Goal: Task Accomplishment & Management: Complete application form

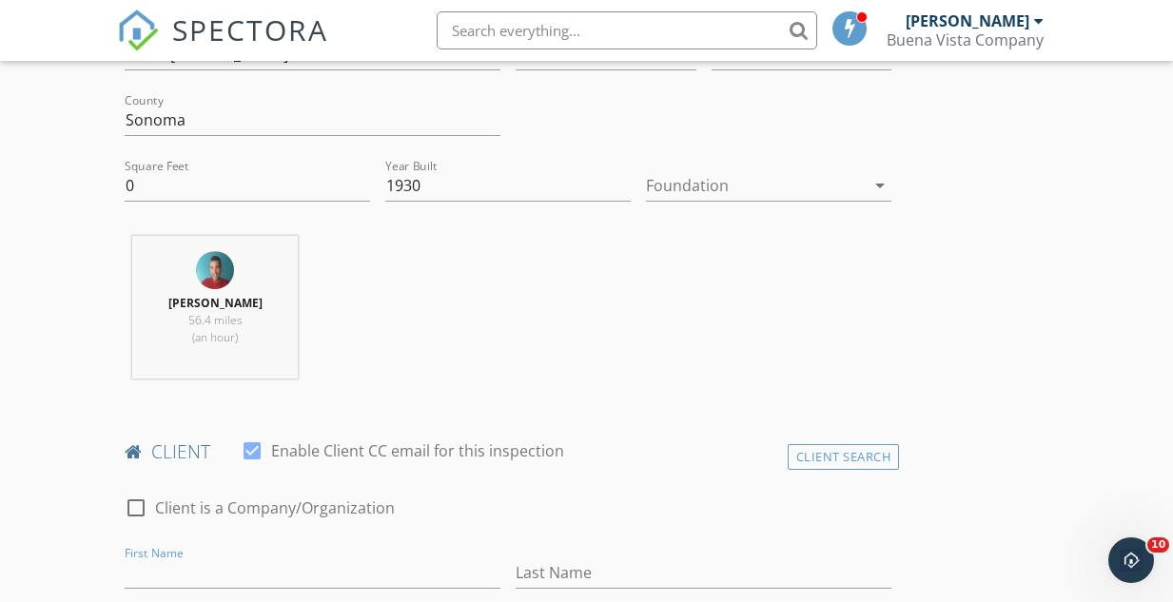
scroll to position [641, 0]
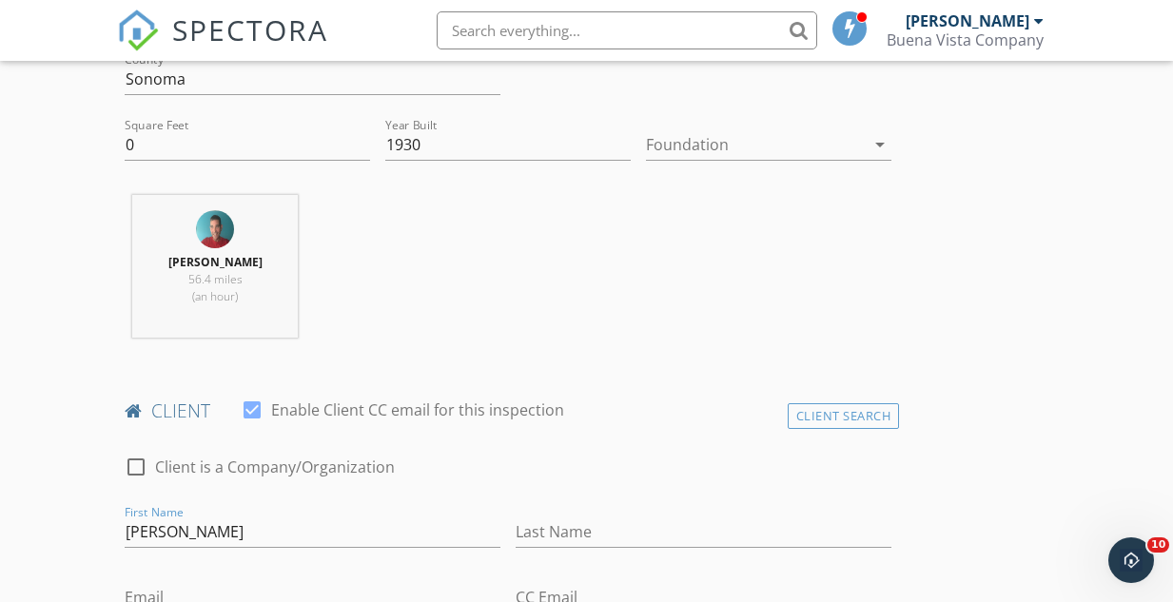
type input "Isaih"
type input "Chass"
click at [193, 530] on input "Isaih" at bounding box center [313, 532] width 376 height 31
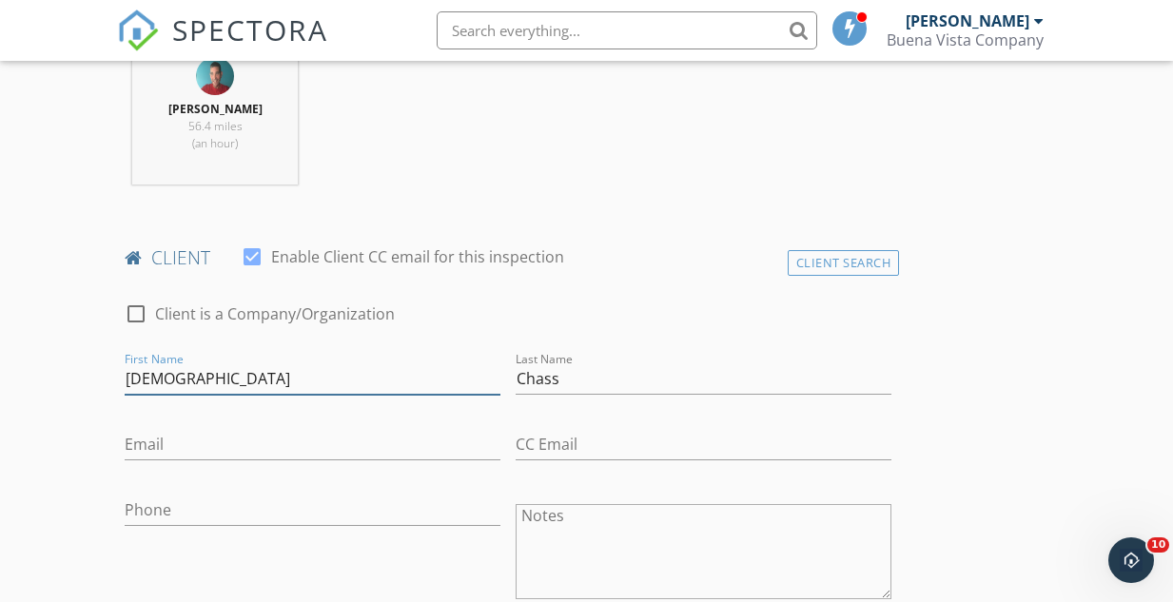
scroll to position [804, 0]
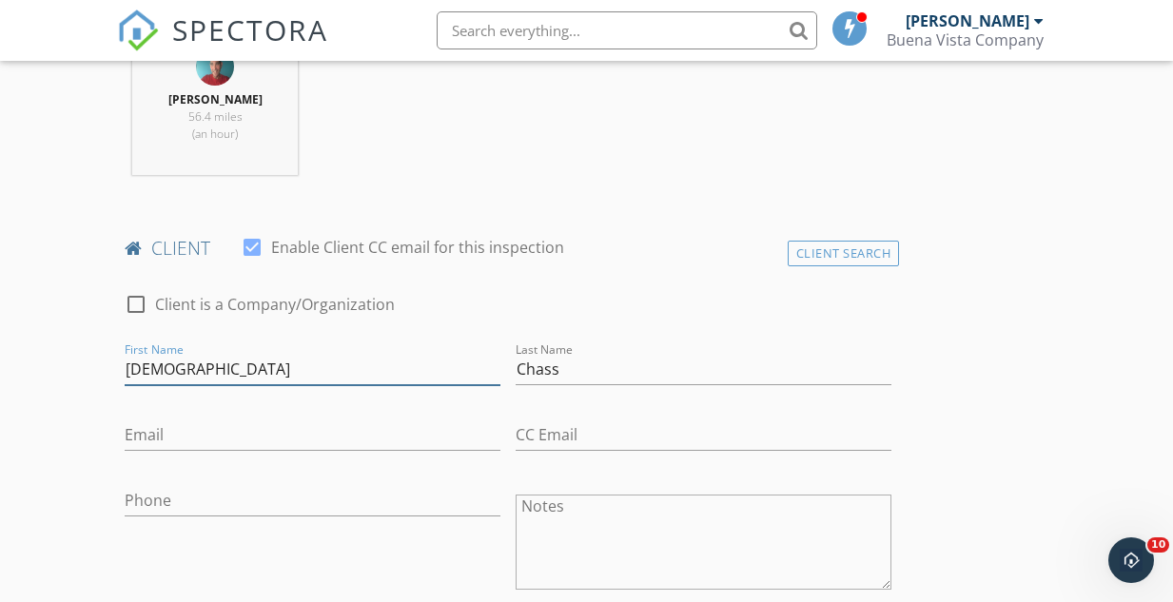
type input "Isaiah"
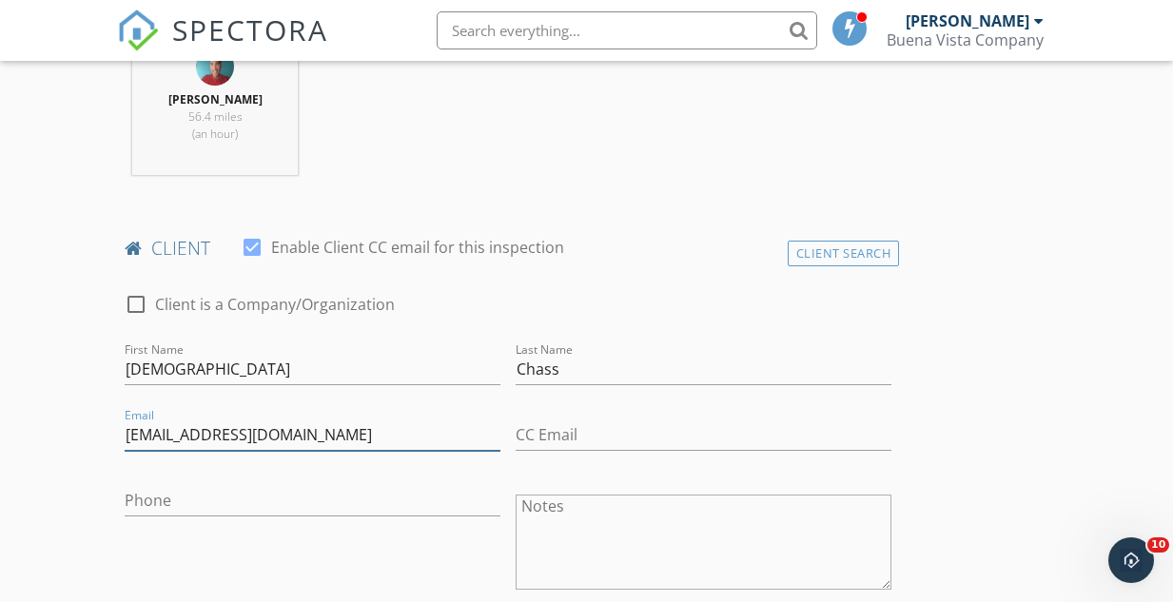
type input "isaiah@livxplore.com"
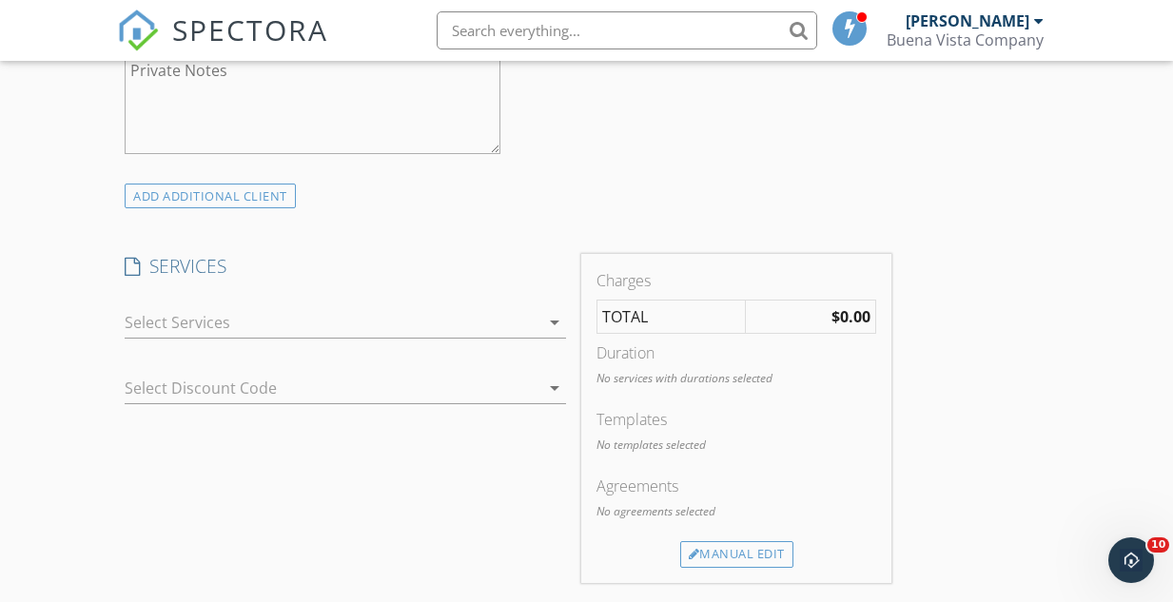
scroll to position [1389, 0]
type input "707-508-6390"
click at [553, 315] on icon "arrow_drop_down" at bounding box center [554, 321] width 23 height 23
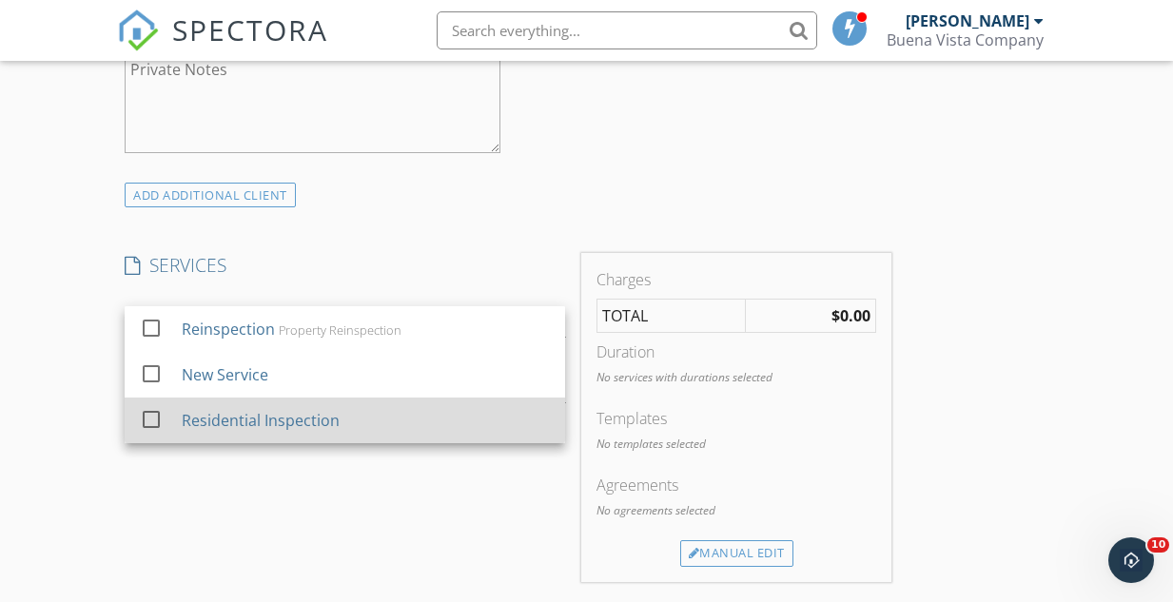
click at [312, 425] on div "Residential Inspection" at bounding box center [261, 420] width 158 height 23
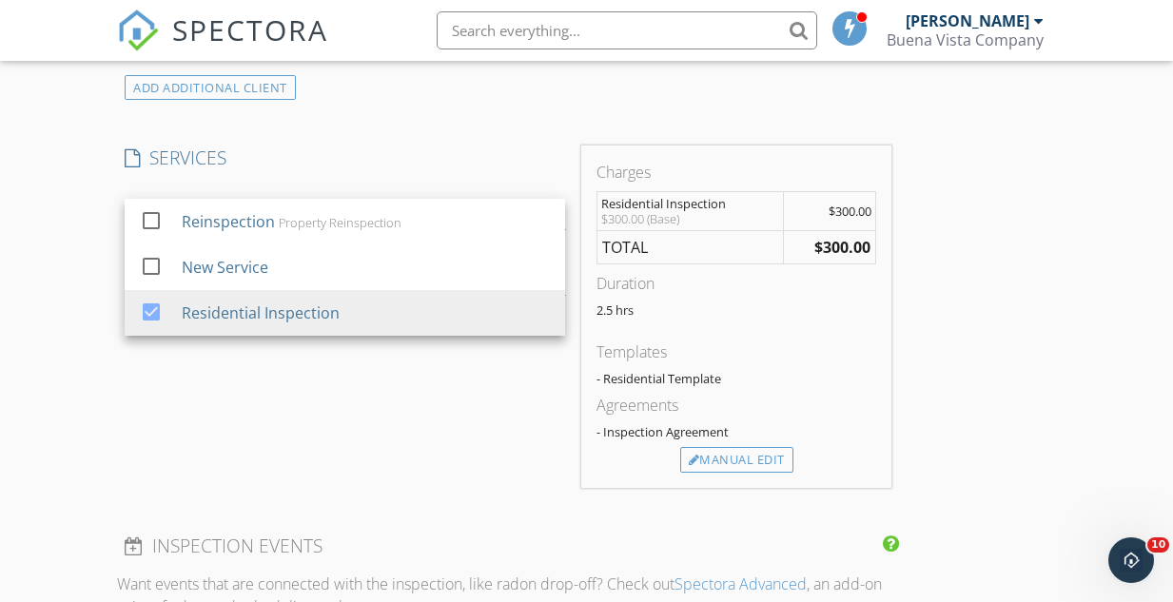
scroll to position [1500, 0]
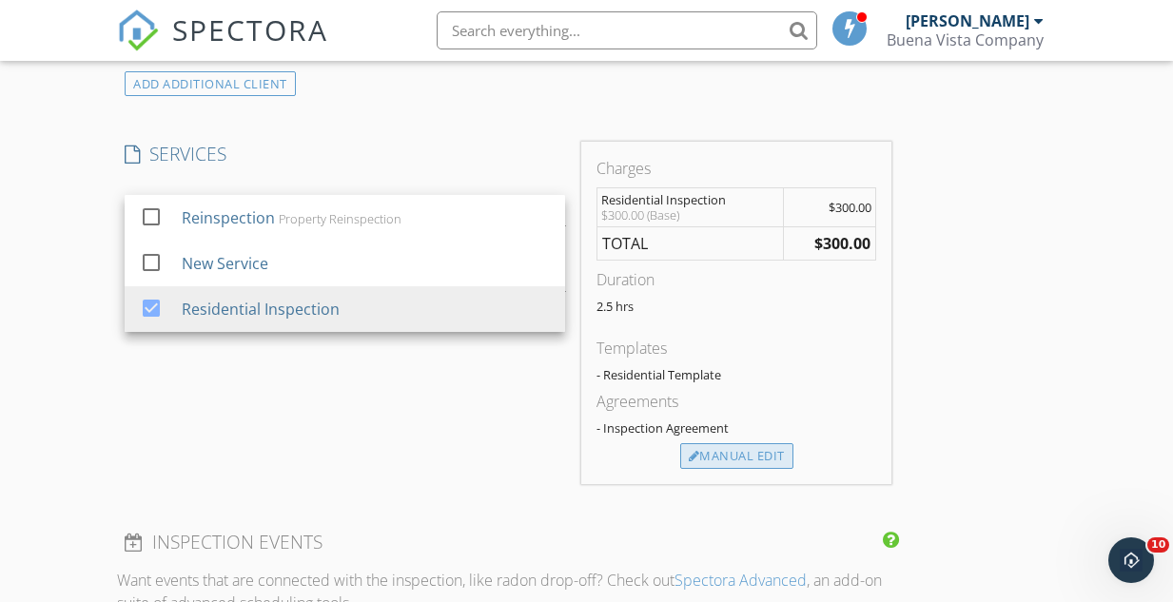
click at [752, 444] on div "Manual Edit" at bounding box center [736, 456] width 113 height 27
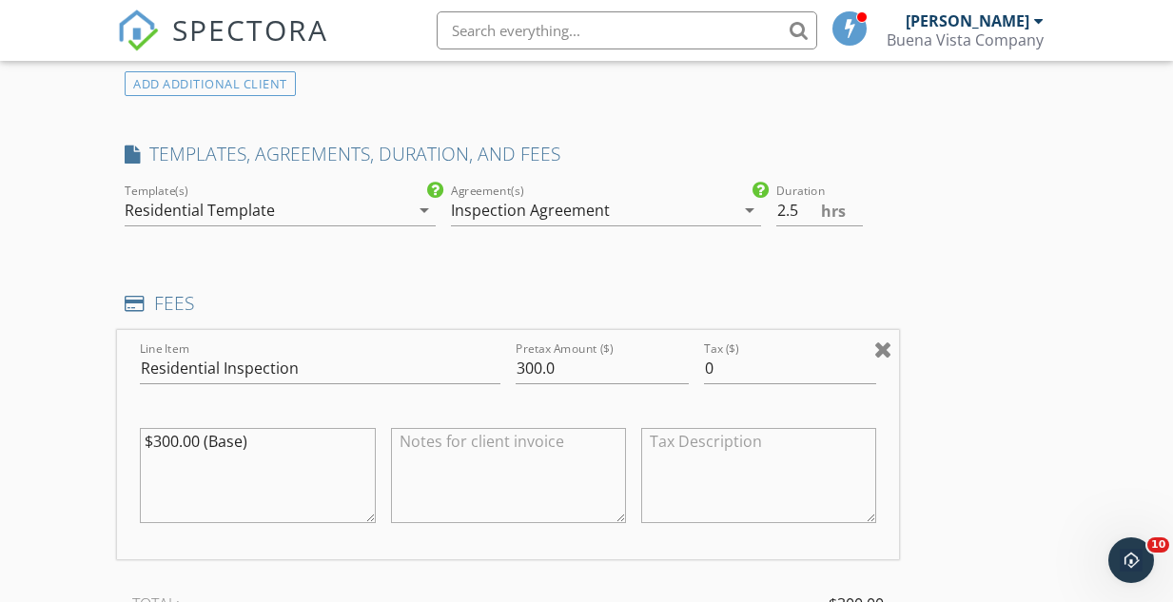
click at [889, 340] on div at bounding box center [883, 349] width 18 height 23
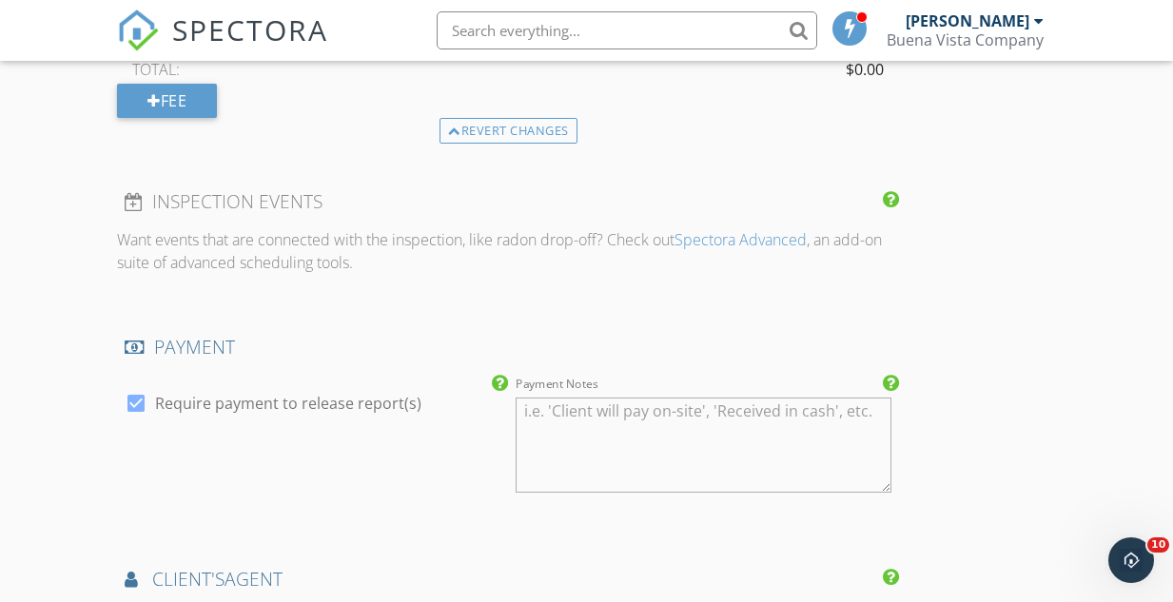
scroll to position [1775, 0]
click at [133, 400] on div at bounding box center [136, 403] width 32 height 32
checkbox input "false"
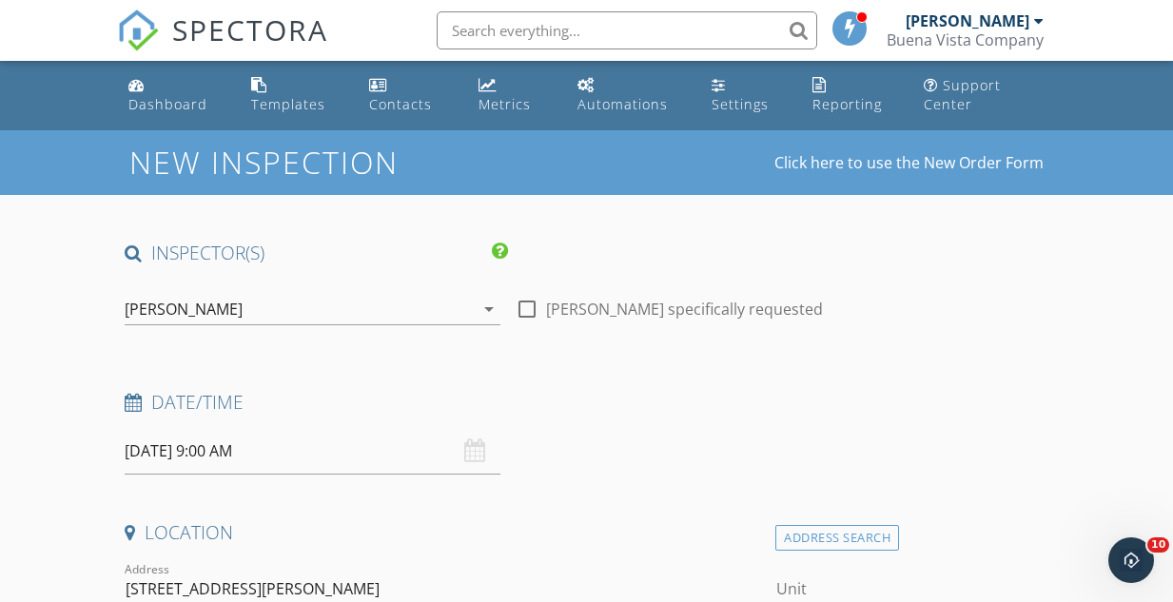
scroll to position [0, 0]
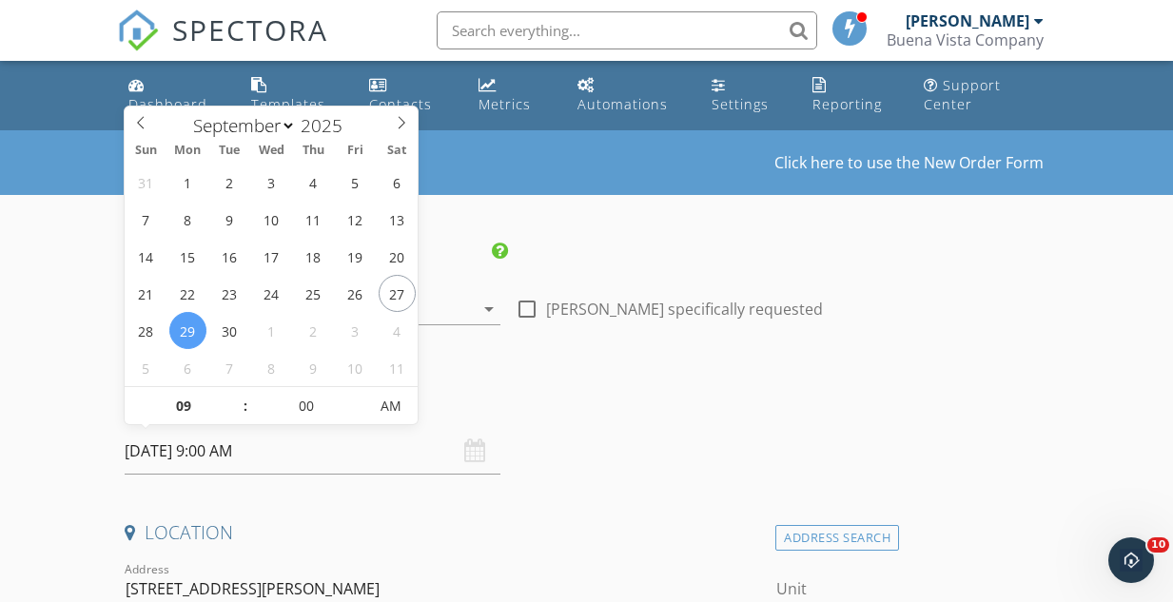
click at [245, 449] on input "09/29/2025 9:00 AM" at bounding box center [313, 451] width 376 height 47
click at [517, 401] on h4 "Date/Time" at bounding box center [508, 402] width 767 height 25
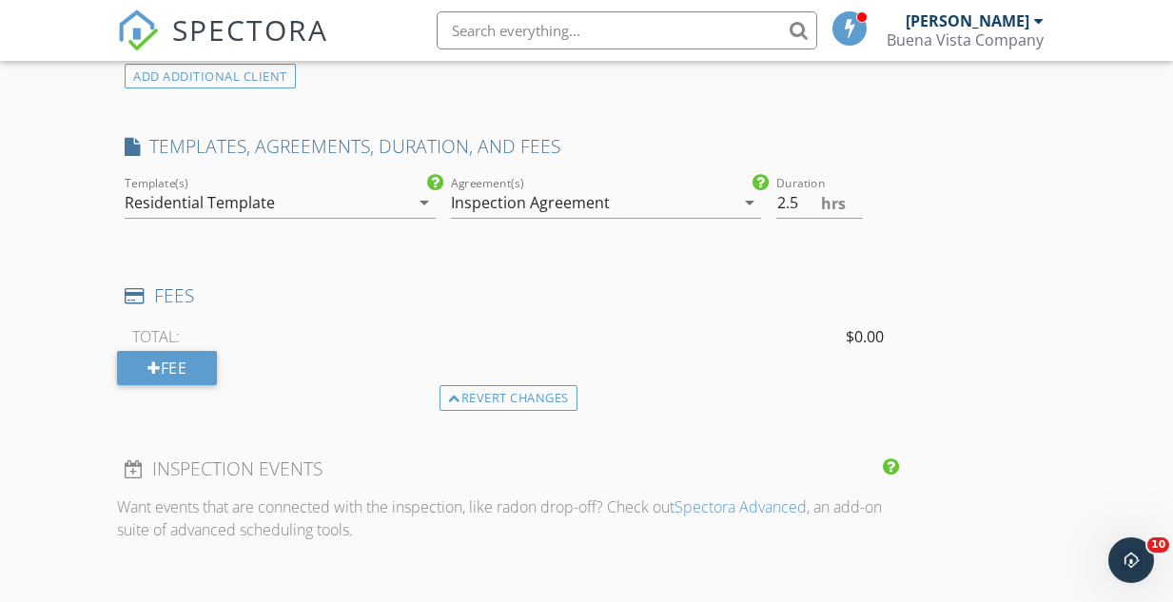
scroll to position [1507, 0]
click at [855, 203] on input "2" at bounding box center [819, 203] width 87 height 31
click at [855, 203] on input "1.5" at bounding box center [819, 203] width 87 height 31
type input "1"
click at [855, 203] on input "1" at bounding box center [819, 203] width 87 height 31
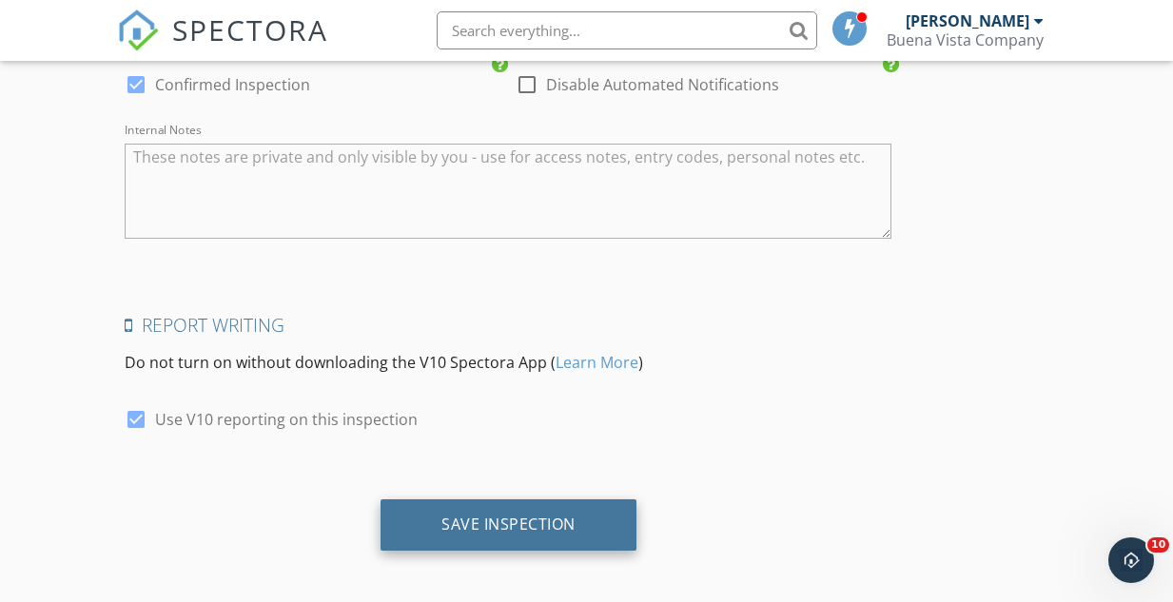
scroll to position [2742, 0]
click at [583, 504] on div "Save Inspection" at bounding box center [509, 525] width 256 height 51
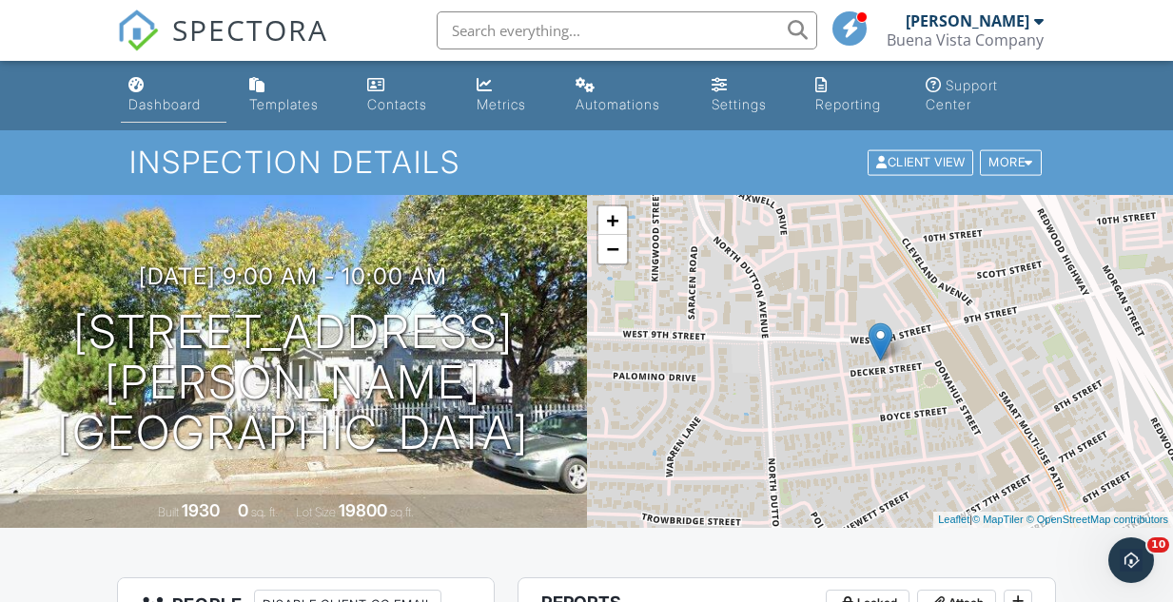
click at [167, 108] on div "Dashboard" at bounding box center [164, 104] width 72 height 16
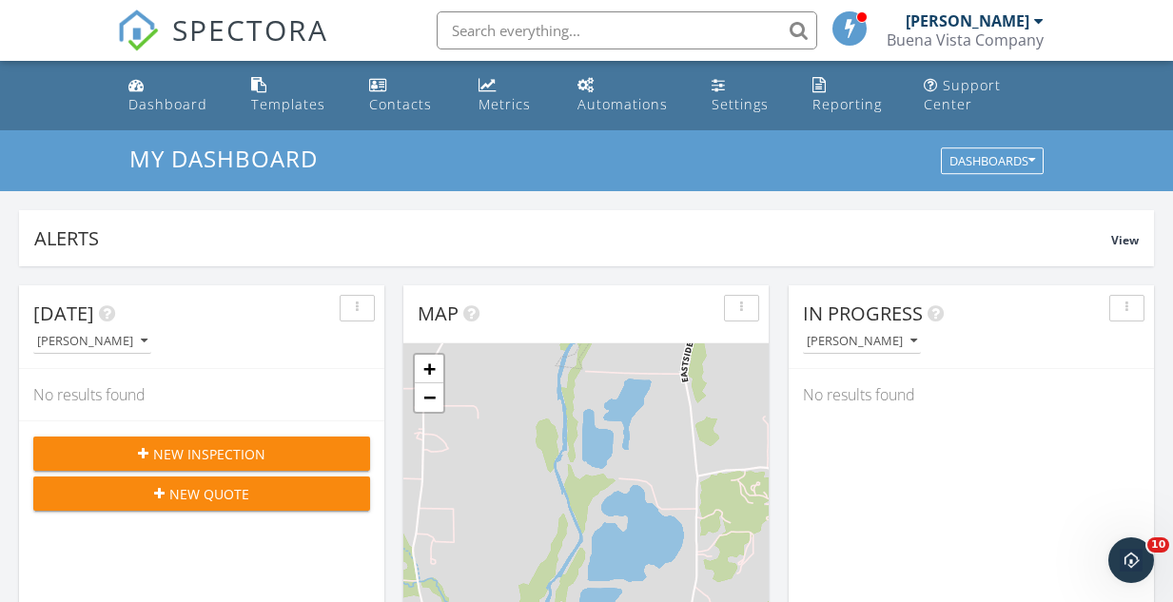
click at [206, 448] on span "New Inspection" at bounding box center [209, 454] width 112 height 20
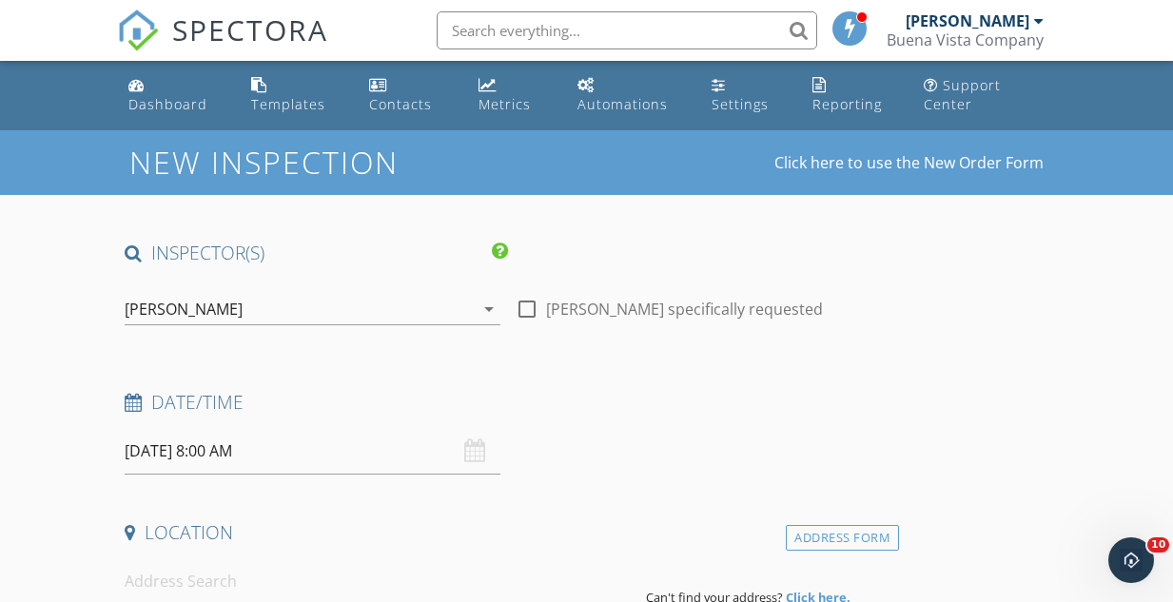
click at [159, 449] on input "09/29/2025 8:00 AM" at bounding box center [313, 451] width 376 height 47
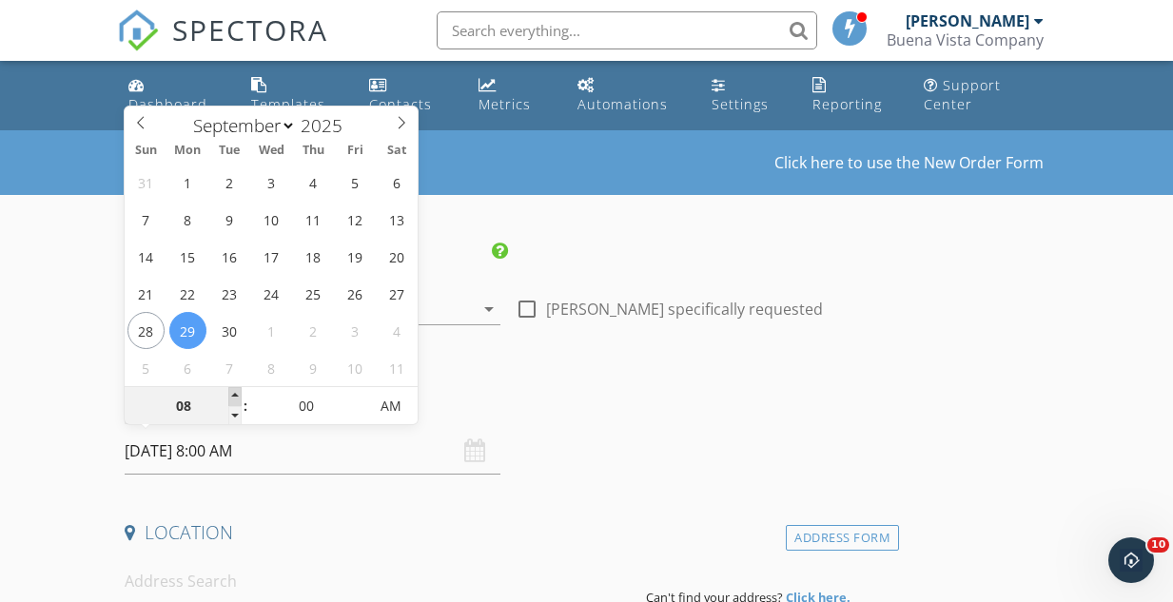
type input "09"
type input "09/29/2025 9:00 AM"
click at [237, 393] on span at bounding box center [234, 396] width 13 height 19
type input "10"
type input "09/29/2025 10:00 AM"
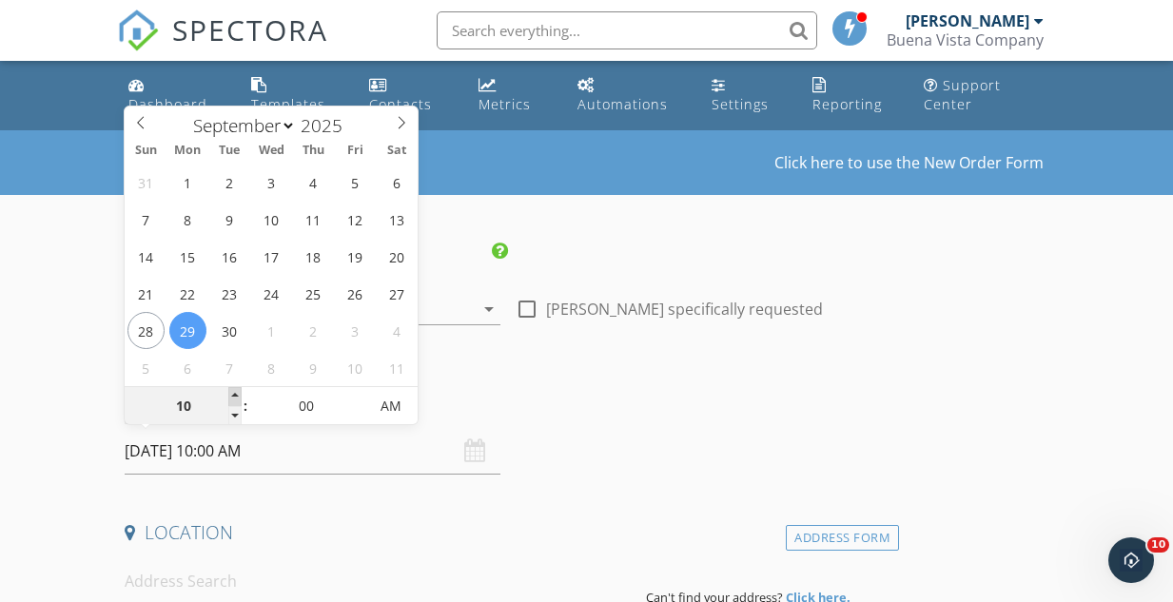
click at [237, 393] on span at bounding box center [234, 396] width 13 height 19
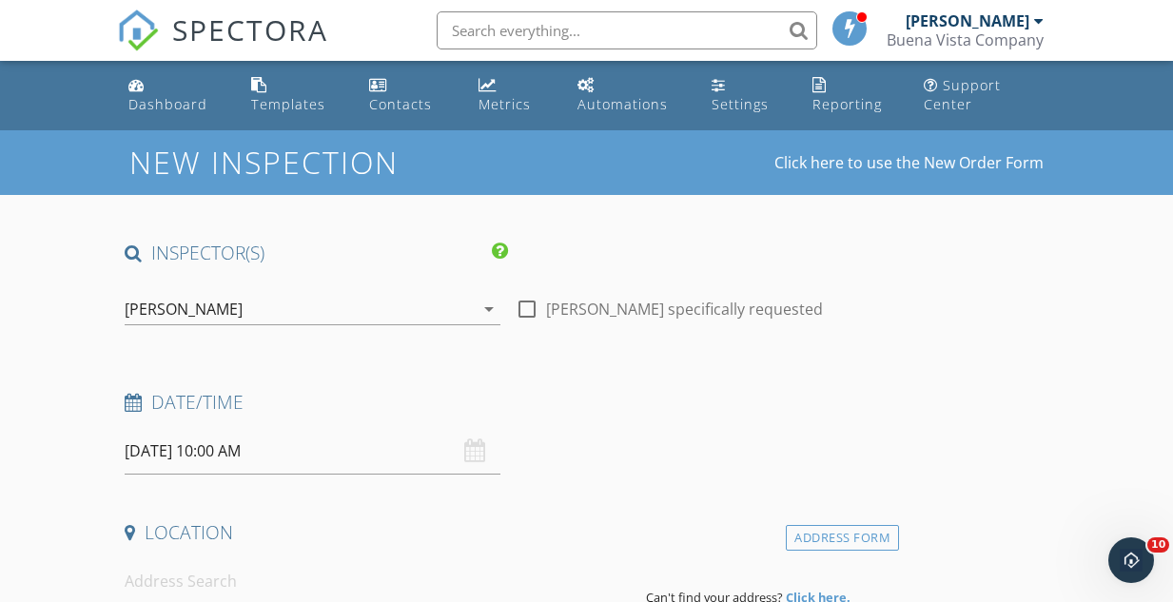
click at [172, 579] on input at bounding box center [378, 581] width 506 height 47
click at [172, 579] on input "224 W 9th" at bounding box center [378, 581] width 506 height 47
click at [217, 577] on input "224 W 9th" at bounding box center [378, 581] width 506 height 47
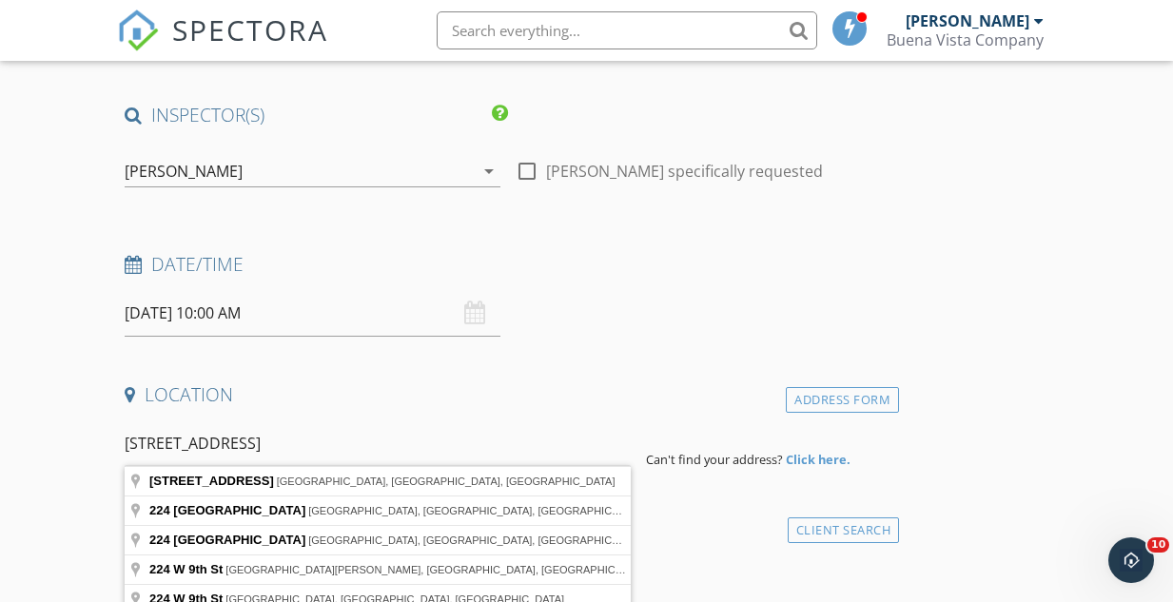
scroll to position [167, 0]
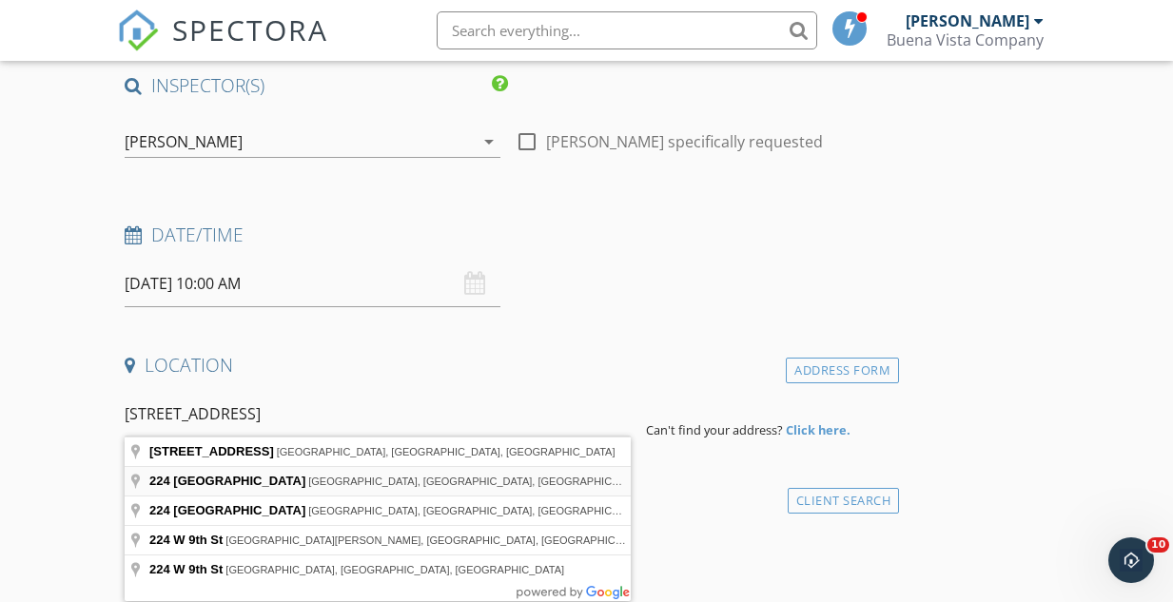
type input "224 West 9th Street, Santa Rosa, CA, USA"
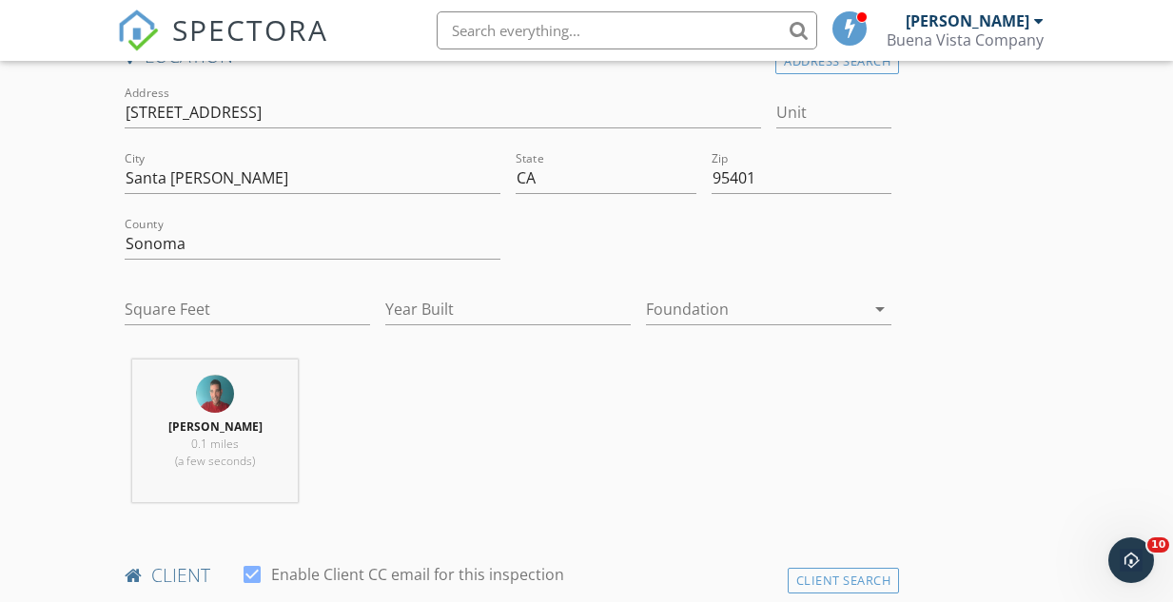
scroll to position [480, 0]
click at [441, 312] on input "Year Built" at bounding box center [507, 306] width 245 height 31
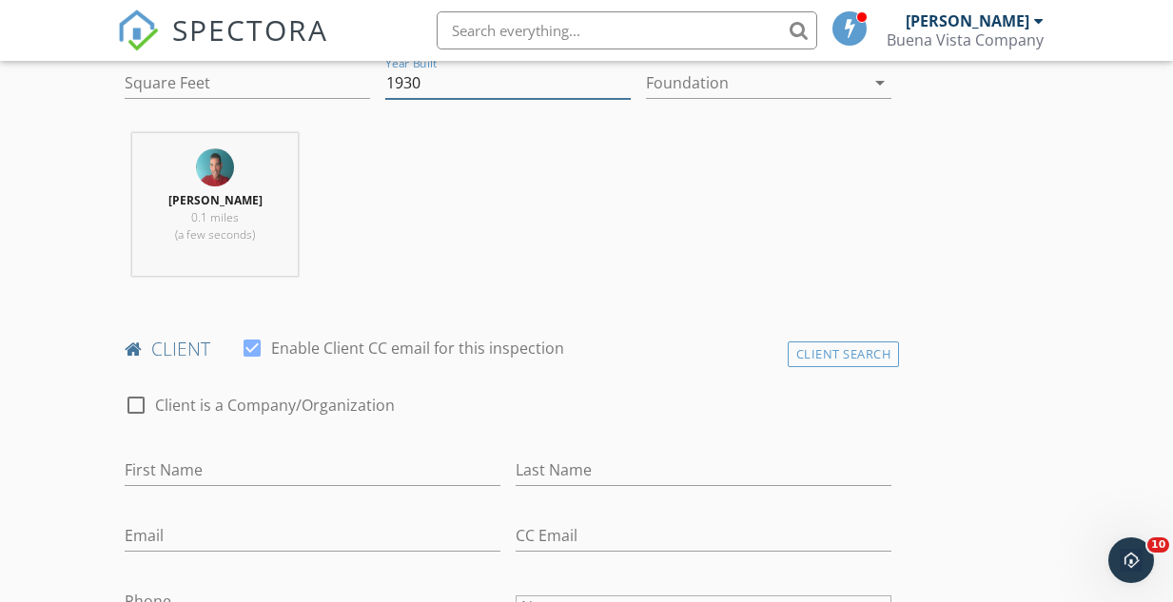
scroll to position [789, 0]
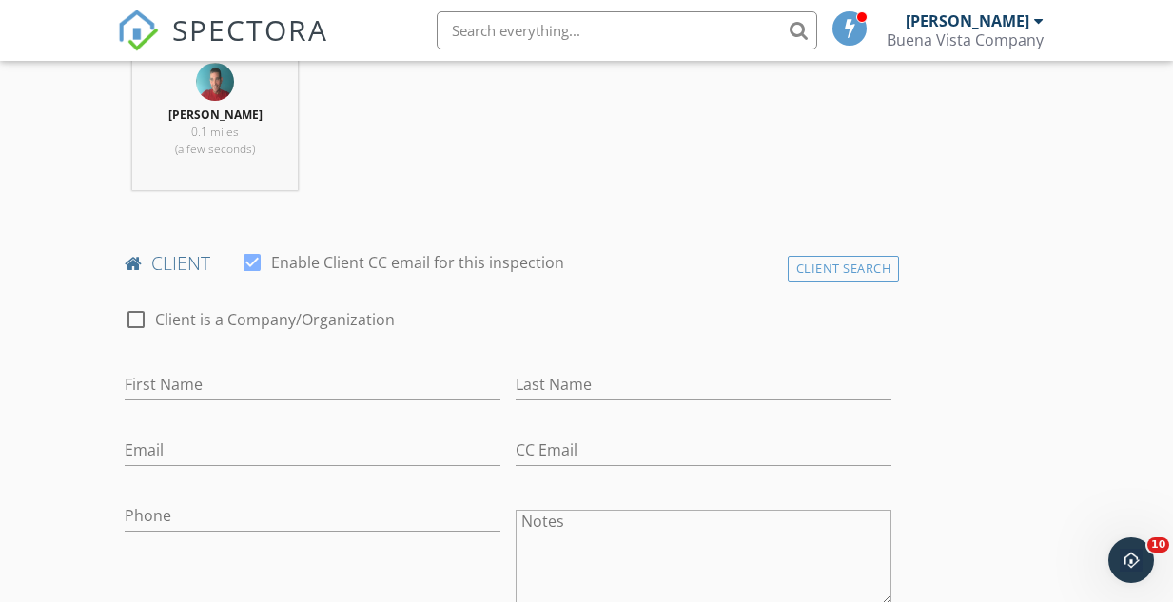
type input "1930"
type input "[DEMOGRAPHIC_DATA]"
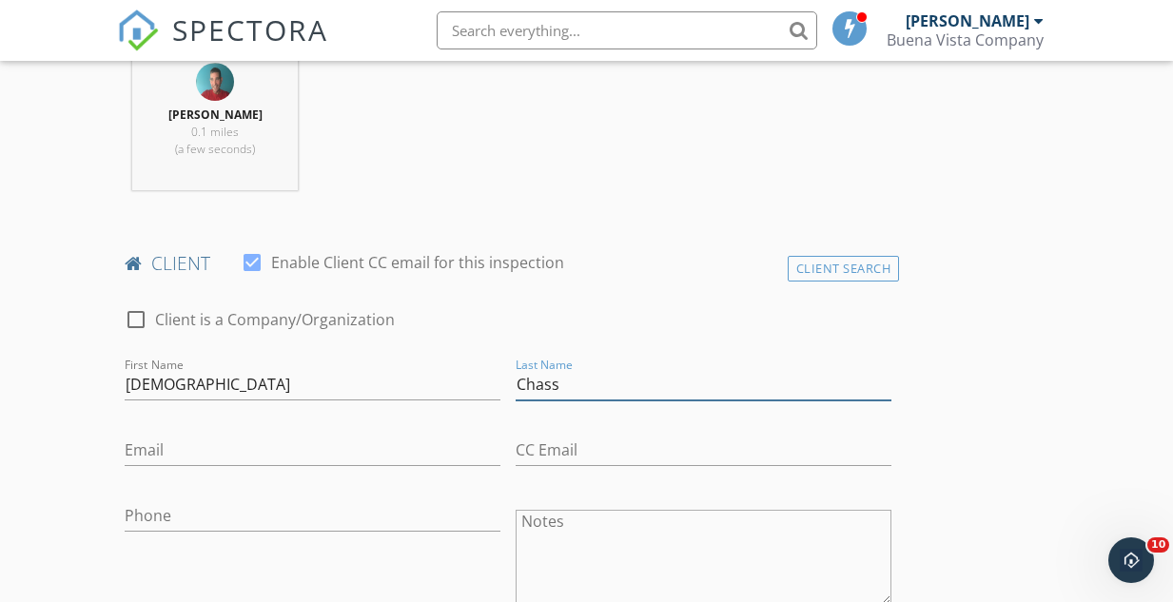
type input "Chass"
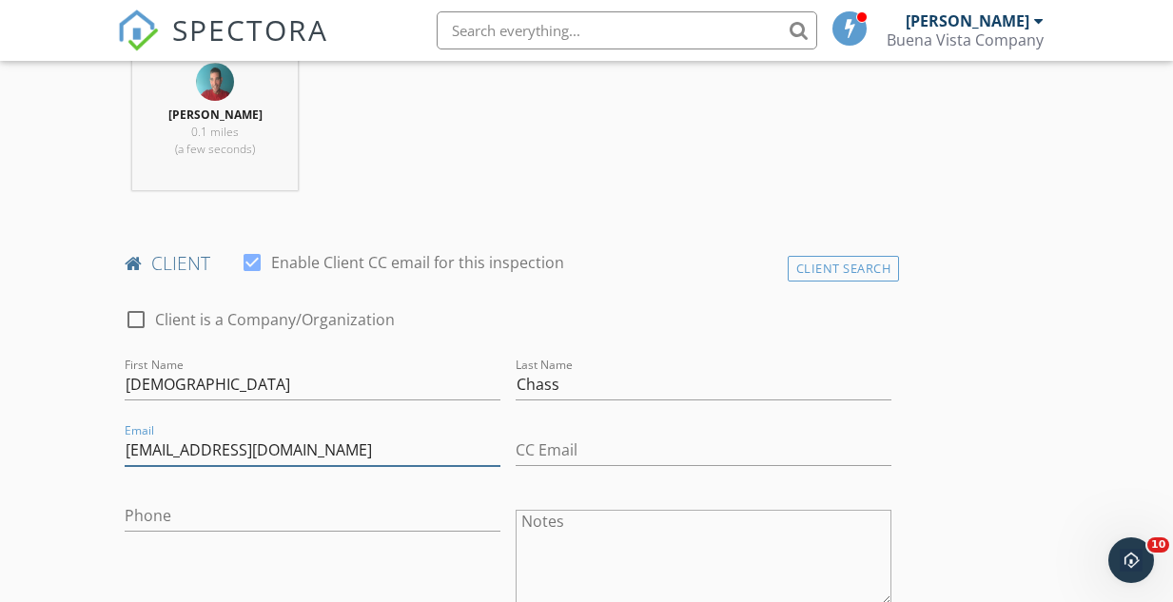
type input "[EMAIL_ADDRESS][DOMAIN_NAME]"
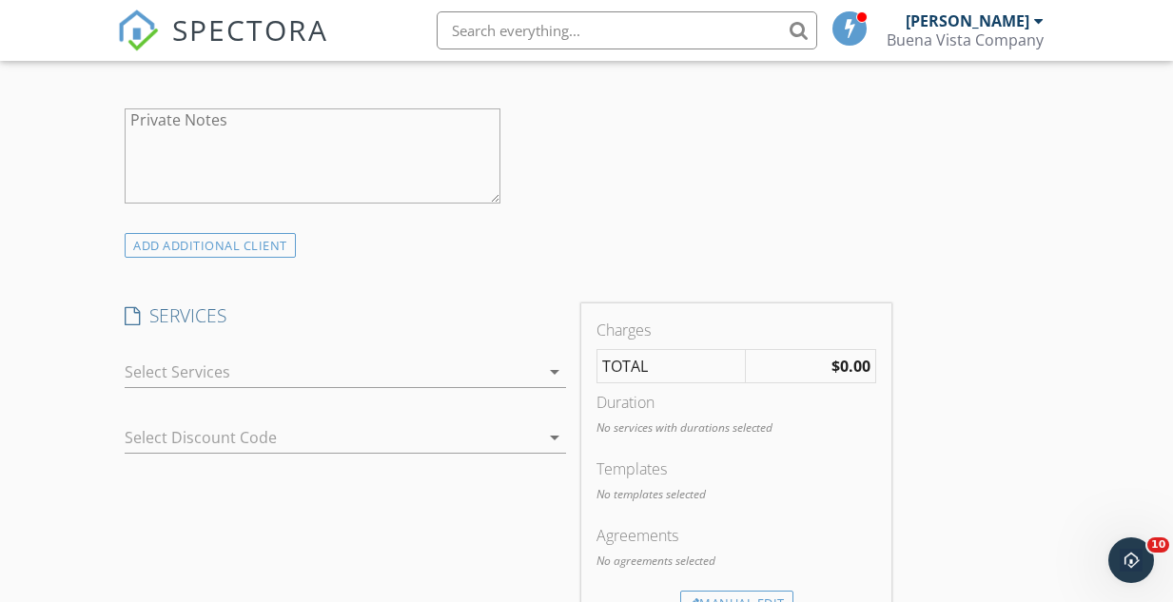
scroll to position [1338, 0]
type input "[PHONE_NUMBER]"
click at [558, 366] on icon "arrow_drop_down" at bounding box center [554, 373] width 23 height 23
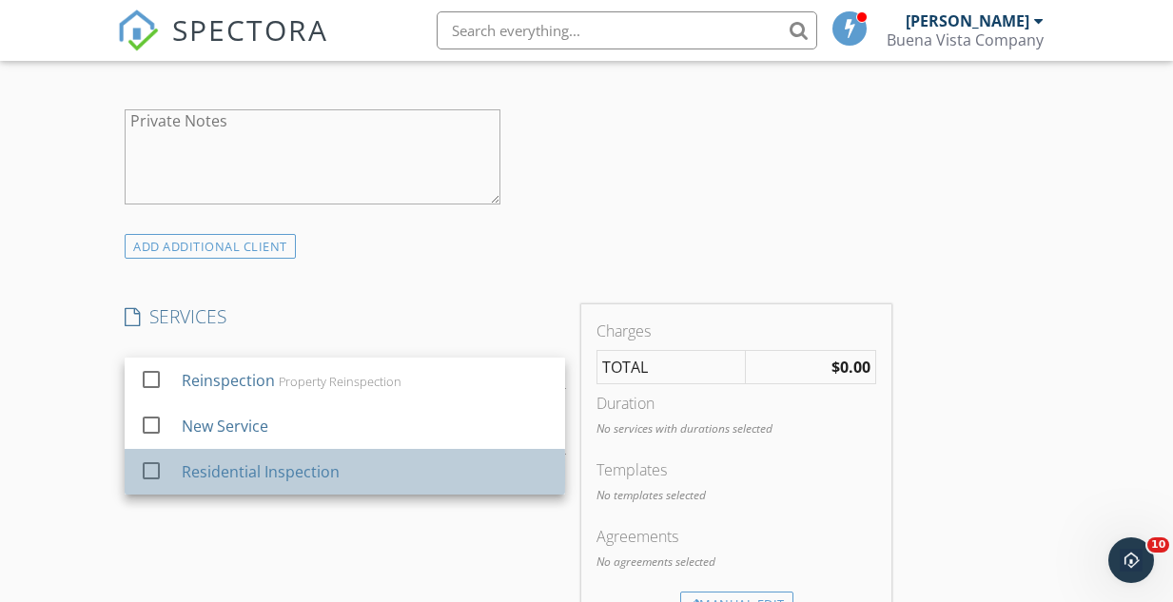
click at [305, 469] on div "Residential Inspection" at bounding box center [261, 471] width 158 height 23
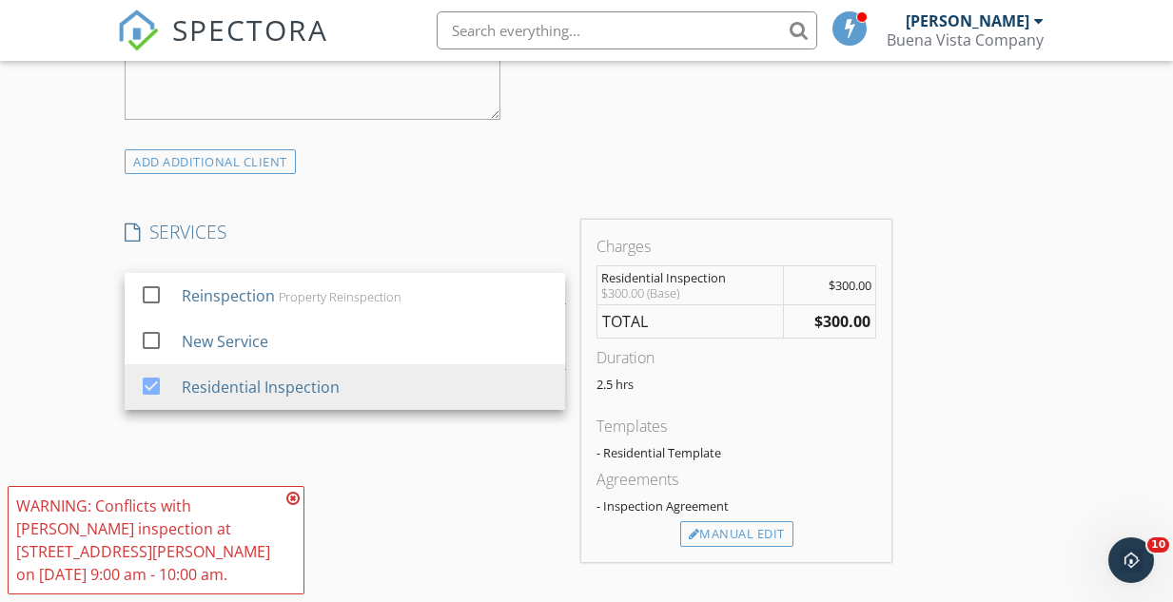
scroll to position [1433, 0]
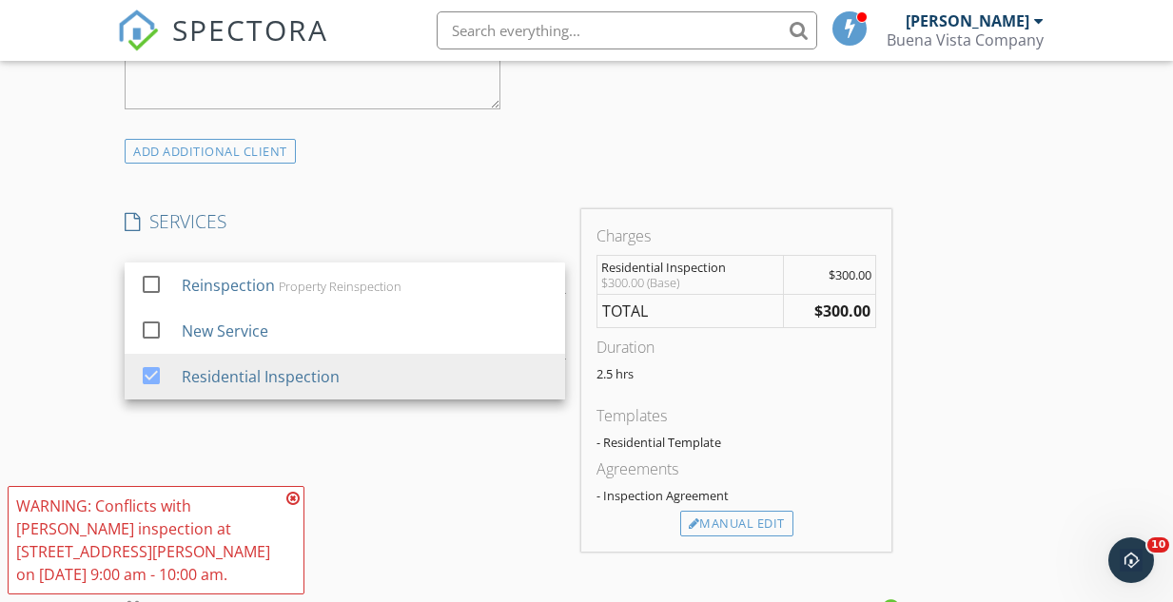
click at [293, 506] on icon at bounding box center [292, 498] width 13 height 15
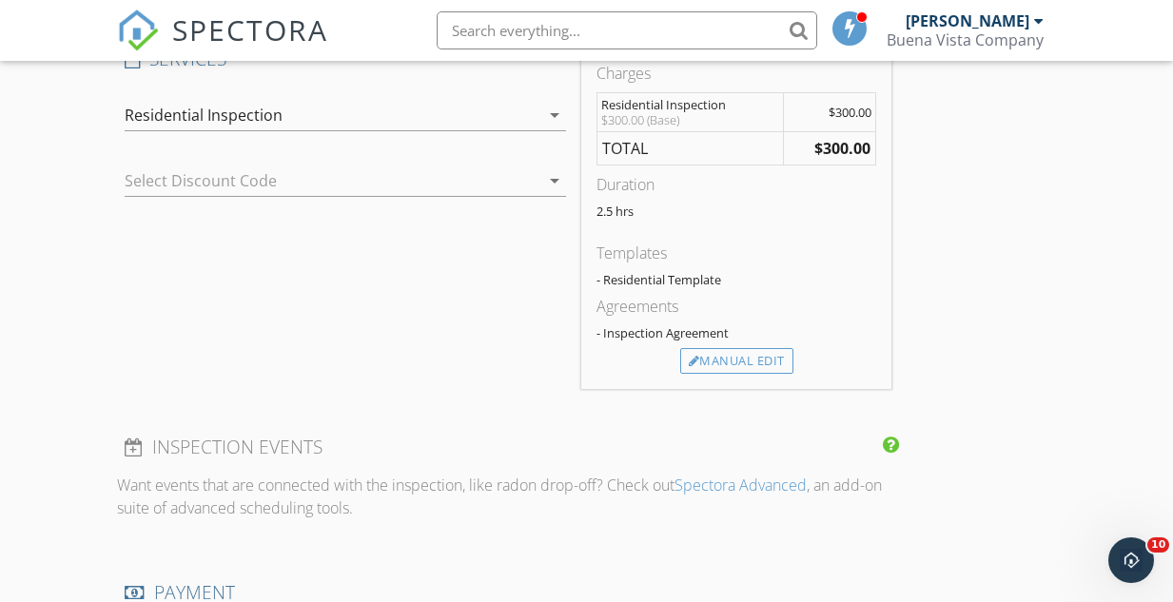
scroll to position [1589, 0]
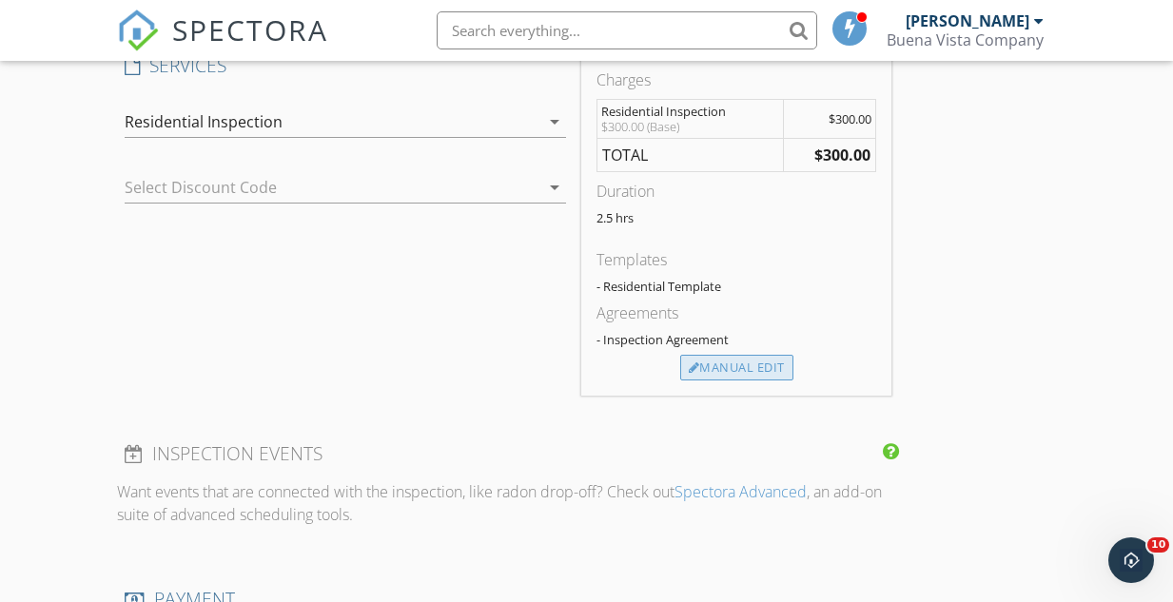
click at [743, 356] on div "Manual Edit" at bounding box center [736, 368] width 113 height 27
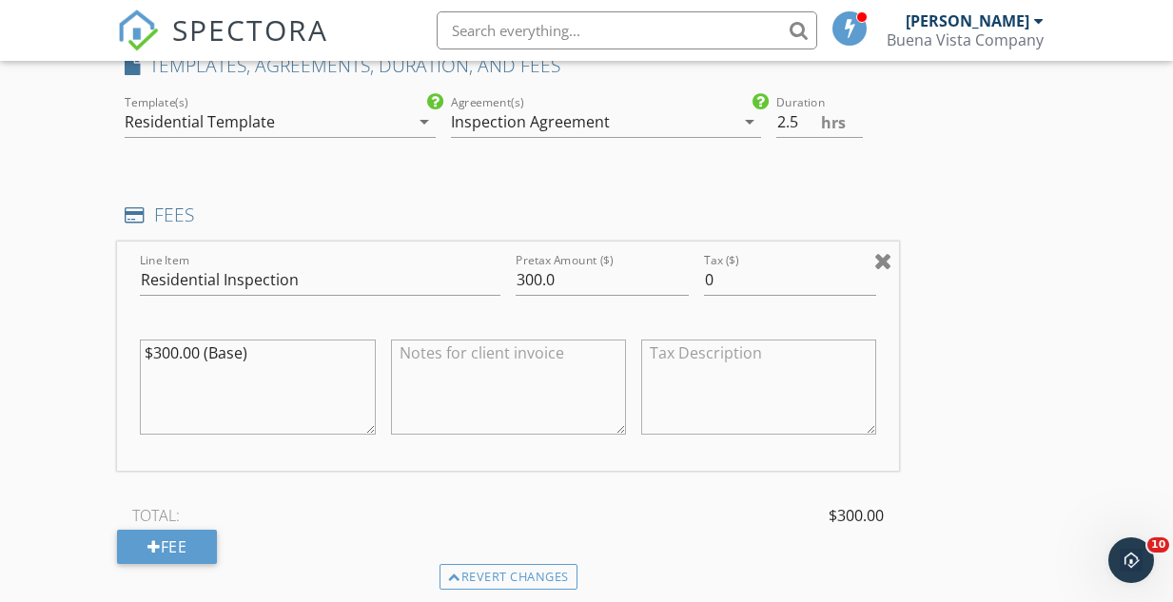
click at [883, 250] on div at bounding box center [883, 260] width 18 height 23
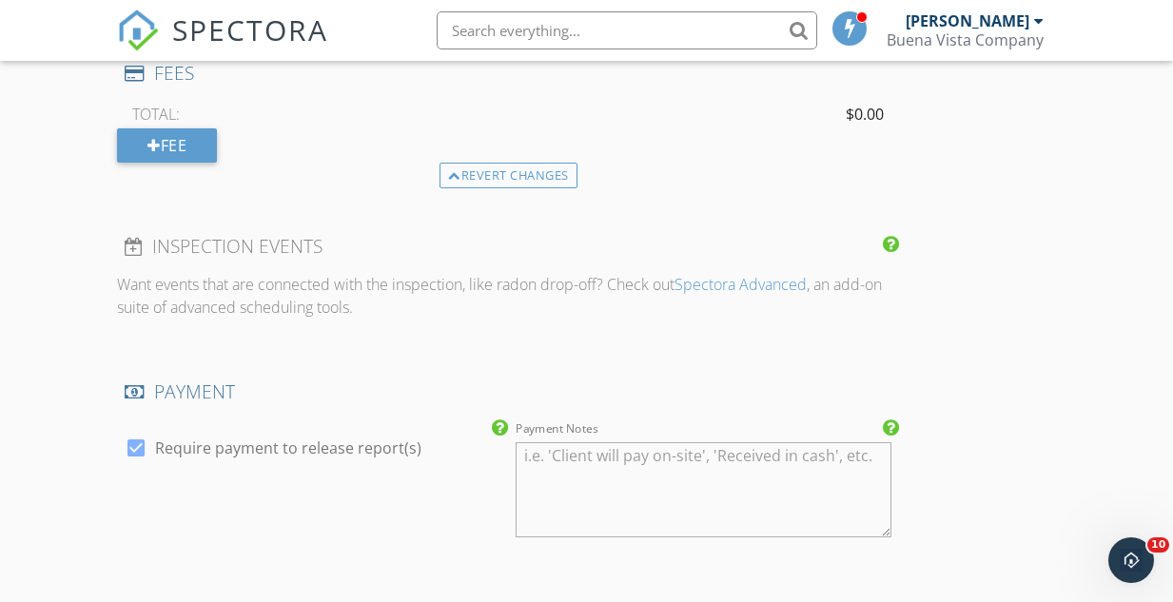
scroll to position [1748, 0]
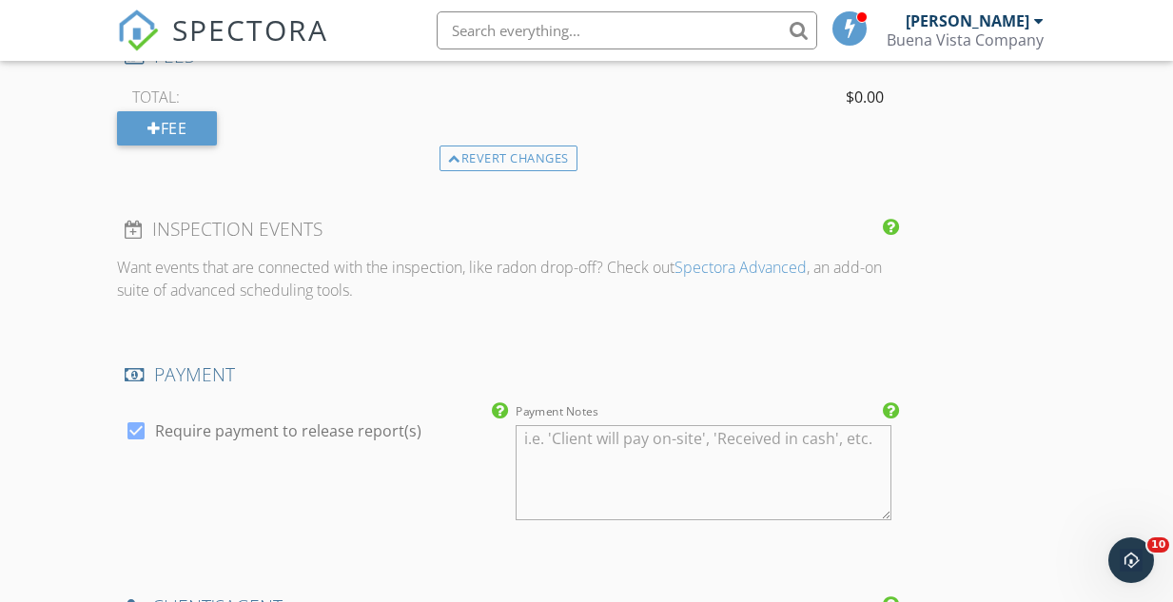
click at [133, 423] on div at bounding box center [136, 431] width 32 height 32
checkbox input "false"
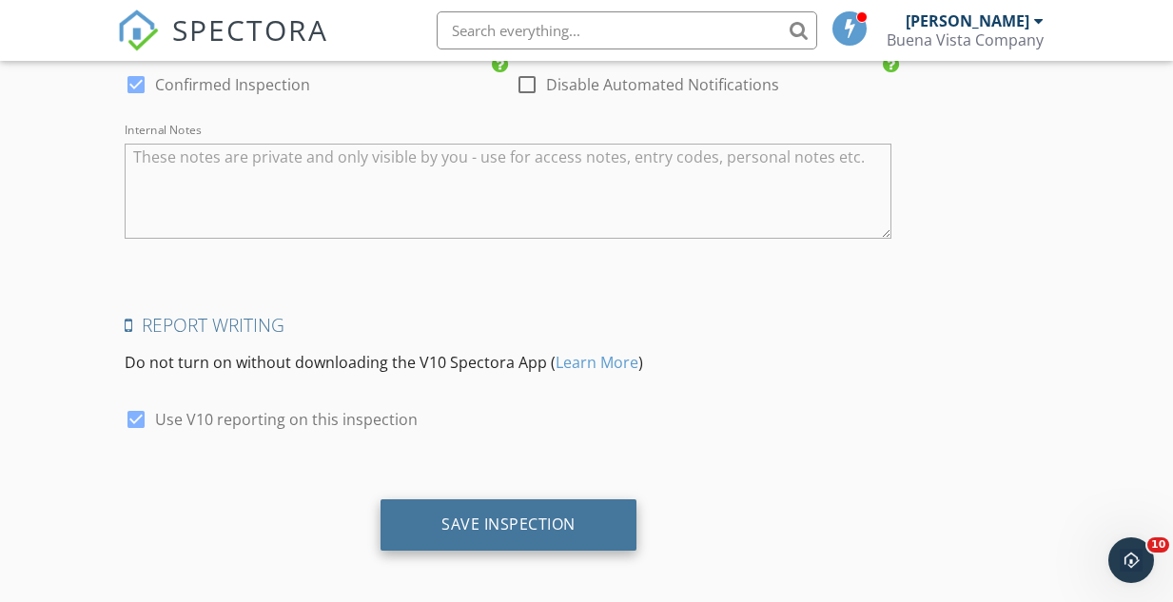
scroll to position [2742, 0]
click at [510, 516] on div "Save Inspection" at bounding box center [508, 525] width 134 height 19
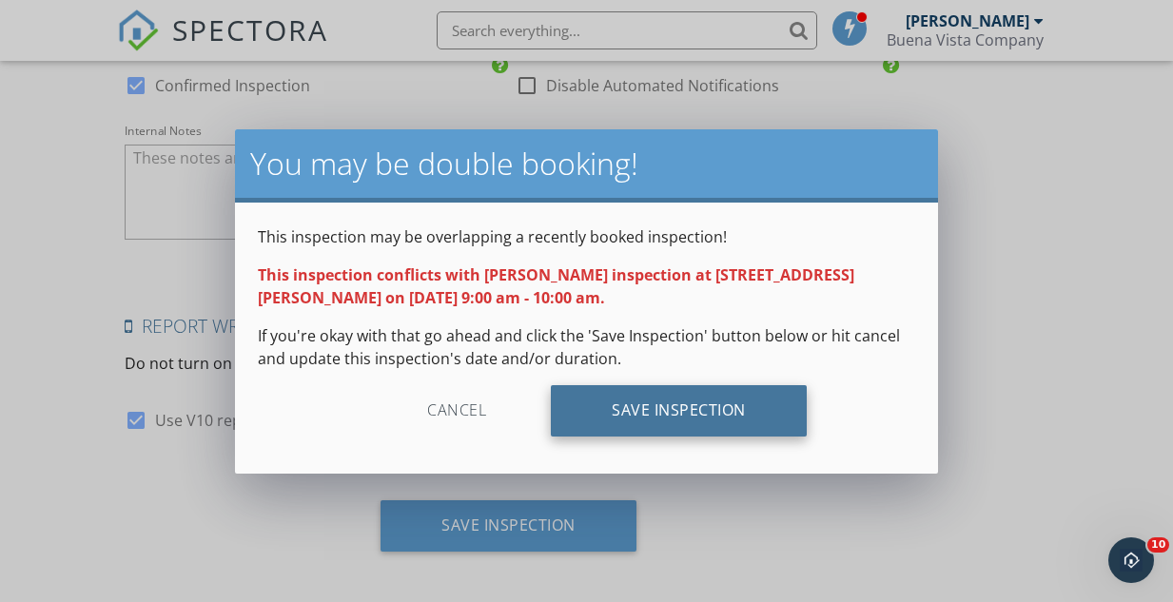
click at [637, 408] on div "Save Inspection" at bounding box center [679, 410] width 256 height 51
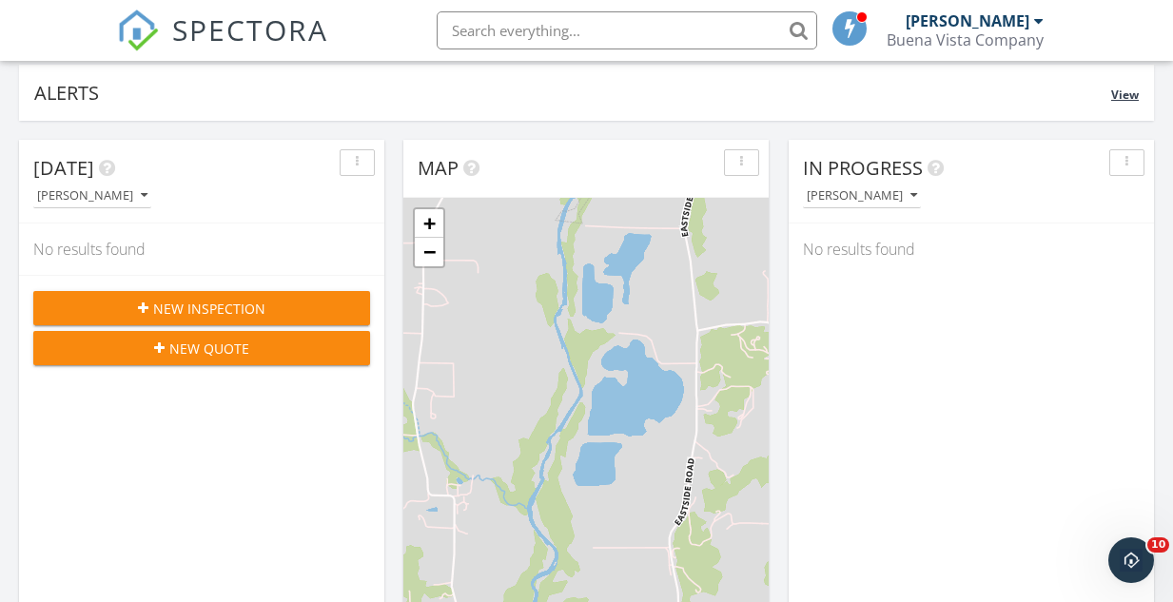
scroll to position [145, 0]
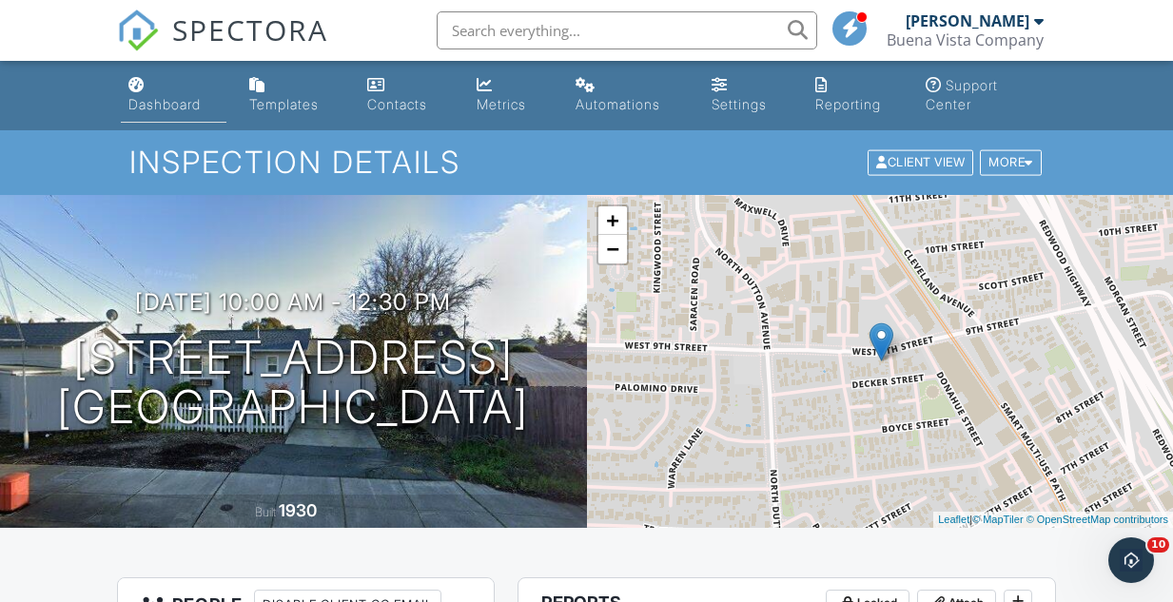
click at [186, 100] on div "Dashboard" at bounding box center [164, 104] width 72 height 16
